Goal: Navigation & Orientation: Find specific page/section

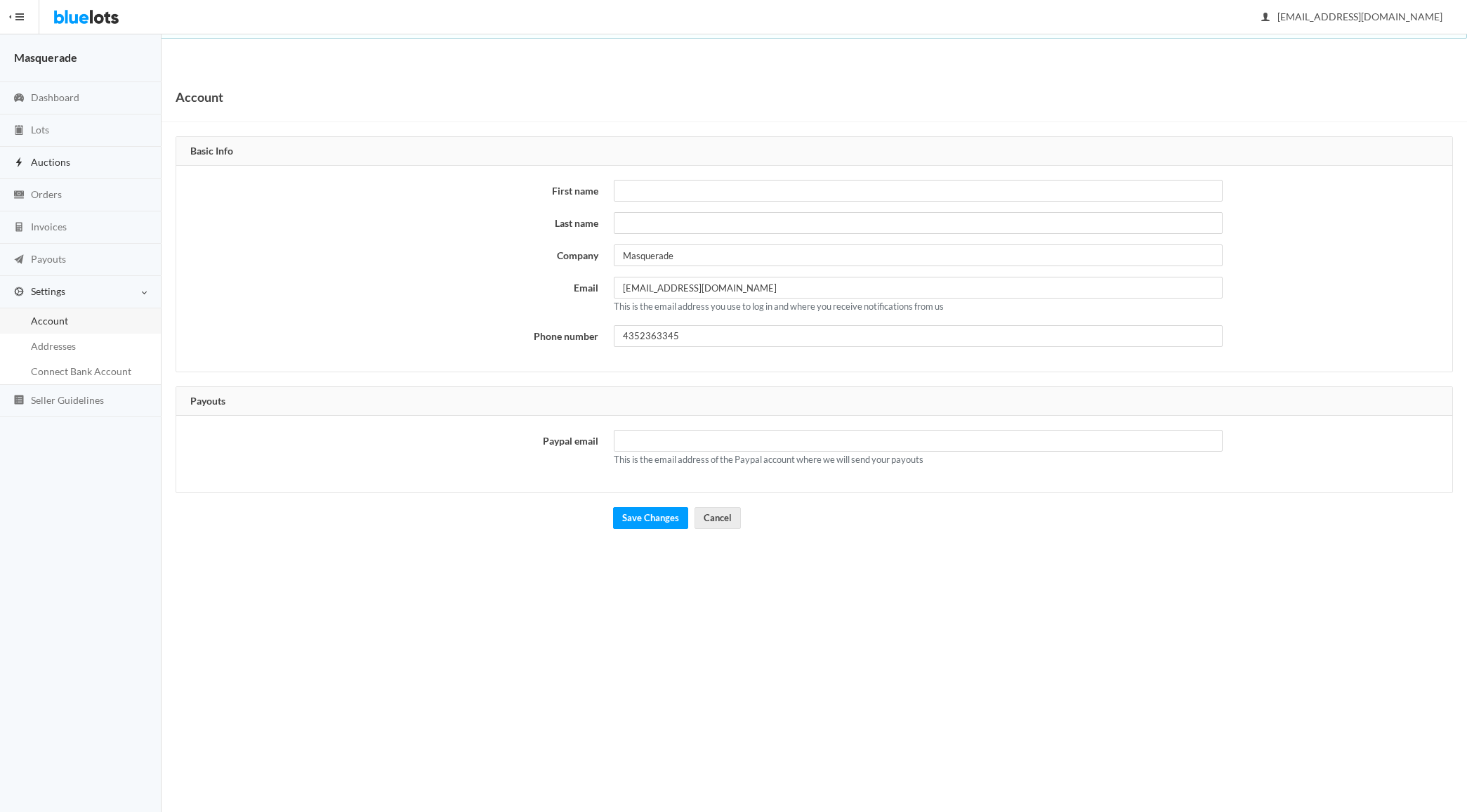
click at [51, 158] on span "Auctions" at bounding box center [50, 162] width 39 height 12
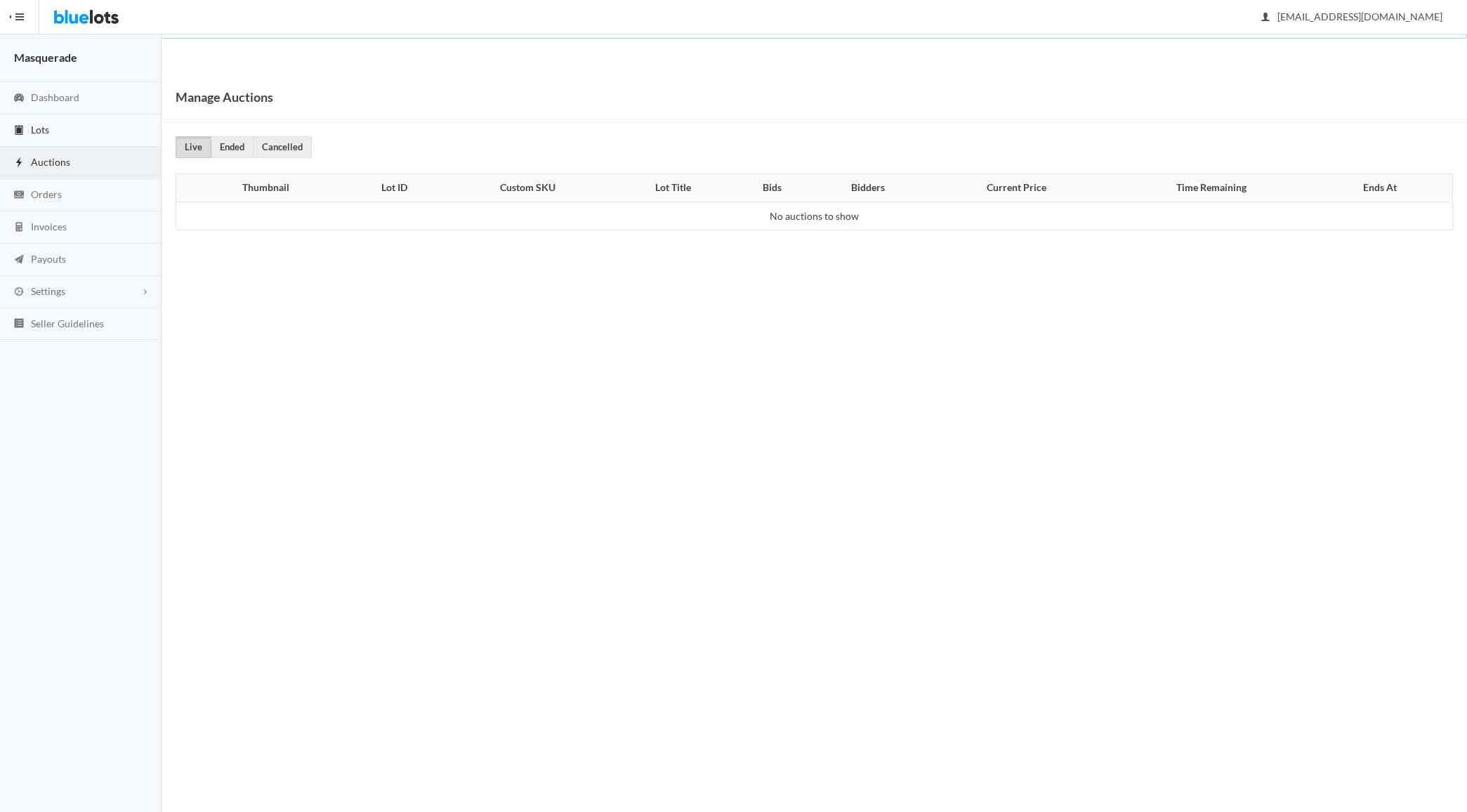
click at [41, 132] on span "Lots" at bounding box center [39, 129] width 18 height 12
